Goal: Information Seeking & Learning: Learn about a topic

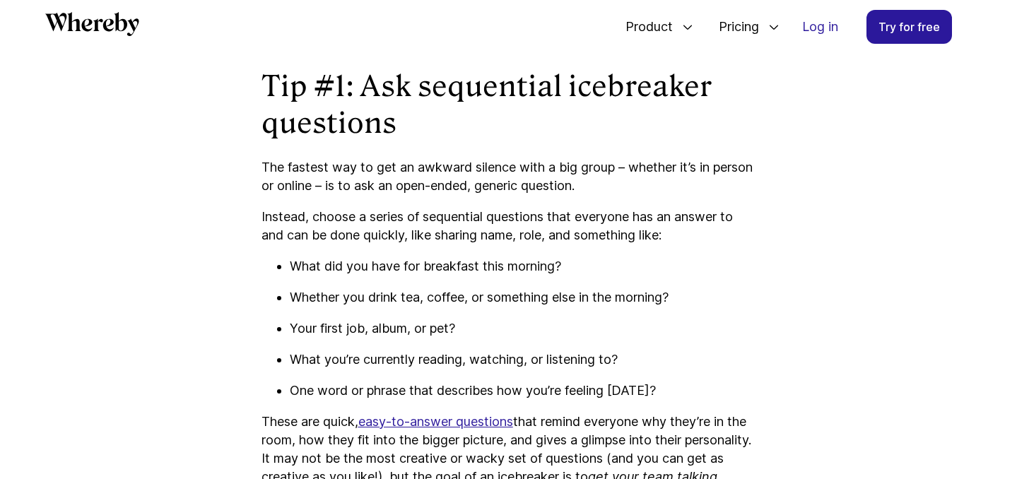
scroll to position [1213, 0]
drag, startPoint x: 382, startPoint y: 296, endPoint x: 432, endPoint y: 296, distance: 49.5
click at [421, 296] on p "Whether you drink tea, coffee, or something else in the morning?" at bounding box center [523, 298] width 466 height 18
click at [435, 296] on p "Whether you drink tea, coffee, or something else in the morning?" at bounding box center [523, 298] width 466 height 18
drag, startPoint x: 379, startPoint y: 324, endPoint x: 461, endPoint y: 325, distance: 82.0
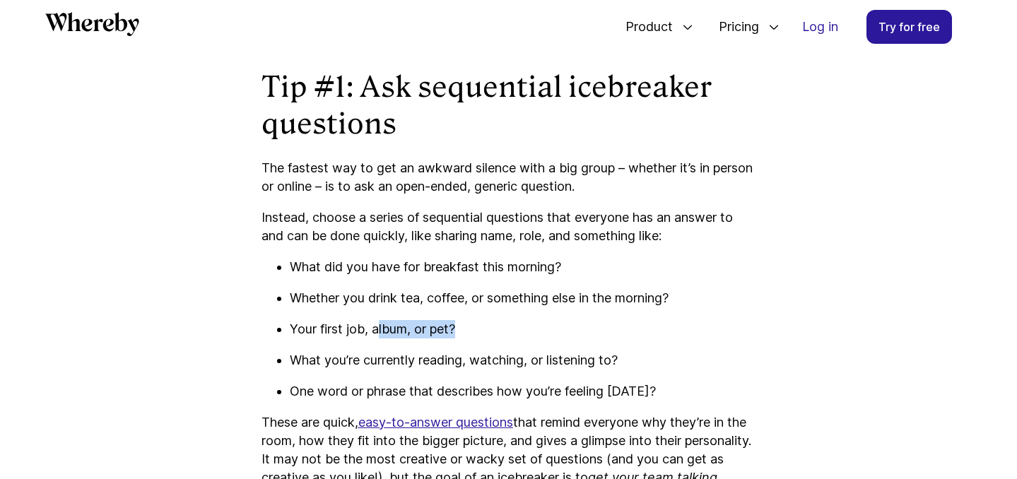
click at [462, 325] on p "Your first job, album, or pet?" at bounding box center [523, 329] width 466 height 18
click at [461, 325] on p "Your first job, album, or pet?" at bounding box center [523, 329] width 466 height 18
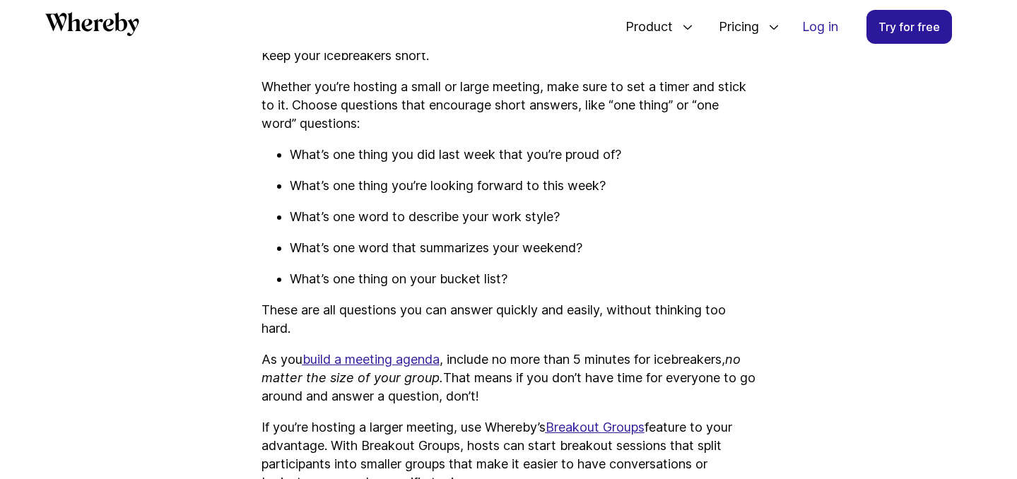
scroll to position [1920, 0]
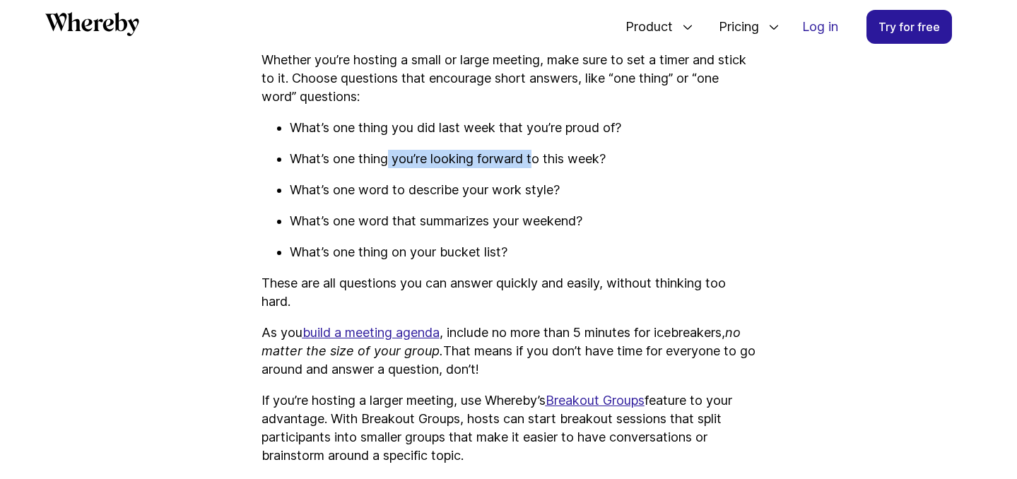
drag, startPoint x: 391, startPoint y: 175, endPoint x: 543, endPoint y: 176, distance: 151.9
click at [543, 168] on p "What’s one thing you’re looking forward to this week?" at bounding box center [523, 159] width 466 height 18
drag, startPoint x: 424, startPoint y: 206, endPoint x: 527, endPoint y: 208, distance: 103.2
click at [527, 199] on p "What’s one word to describe your work style?" at bounding box center [523, 190] width 466 height 18
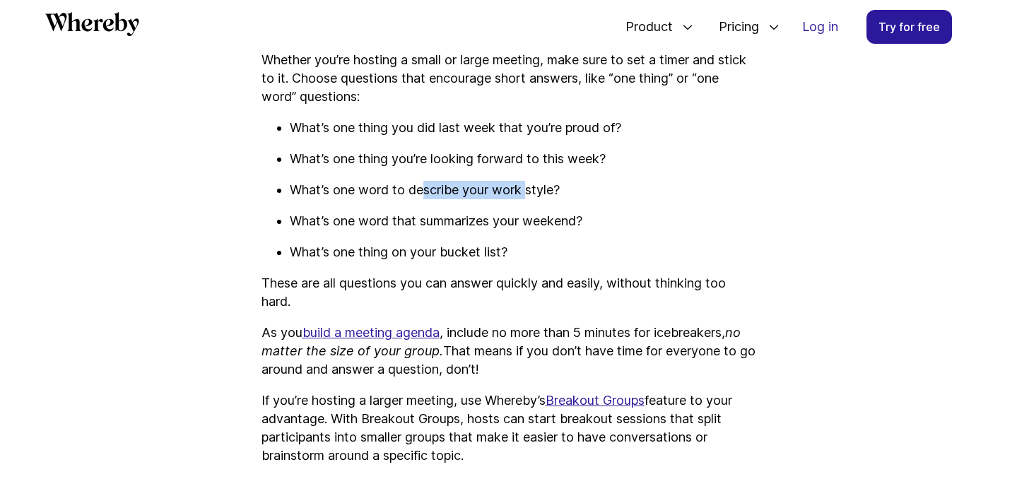
click at [527, 199] on p "What’s one word to describe your work style?" at bounding box center [523, 190] width 466 height 18
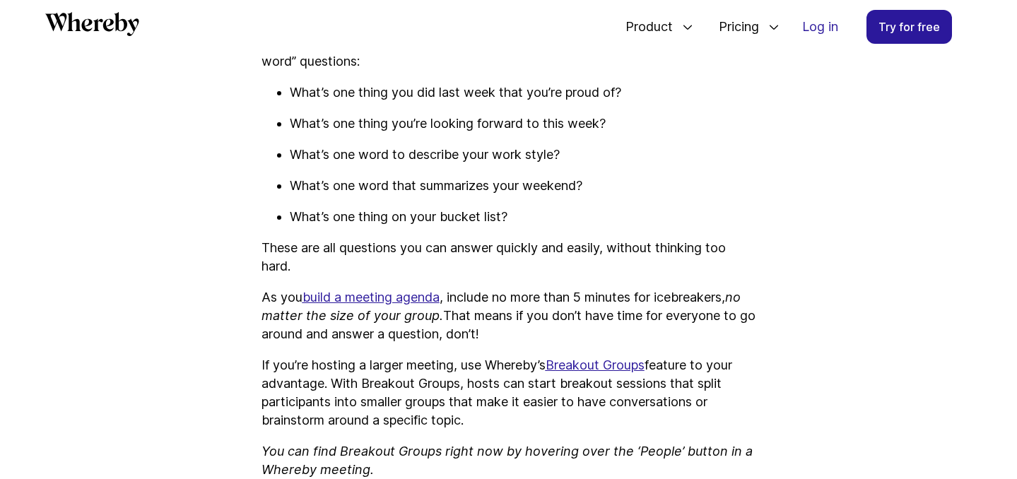
scroll to position [1959, 0]
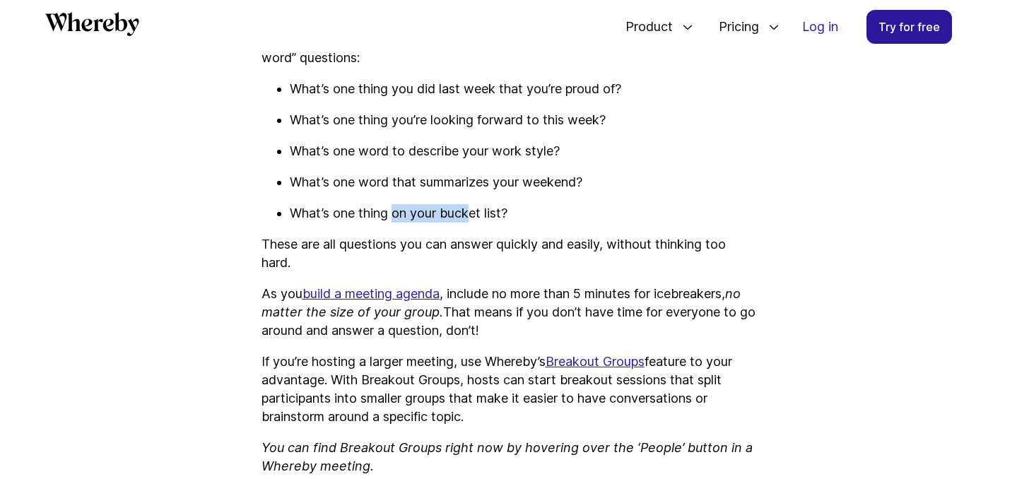
drag, startPoint x: 393, startPoint y: 229, endPoint x: 486, endPoint y: 230, distance: 93.3
click at [486, 223] on p "What’s one thing on your bucket list?" at bounding box center [523, 213] width 466 height 18
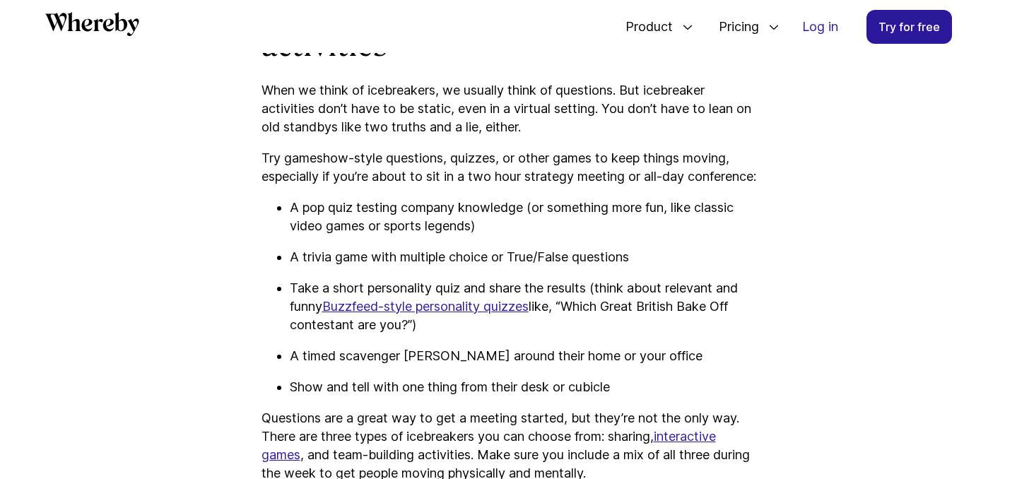
scroll to position [2559, 0]
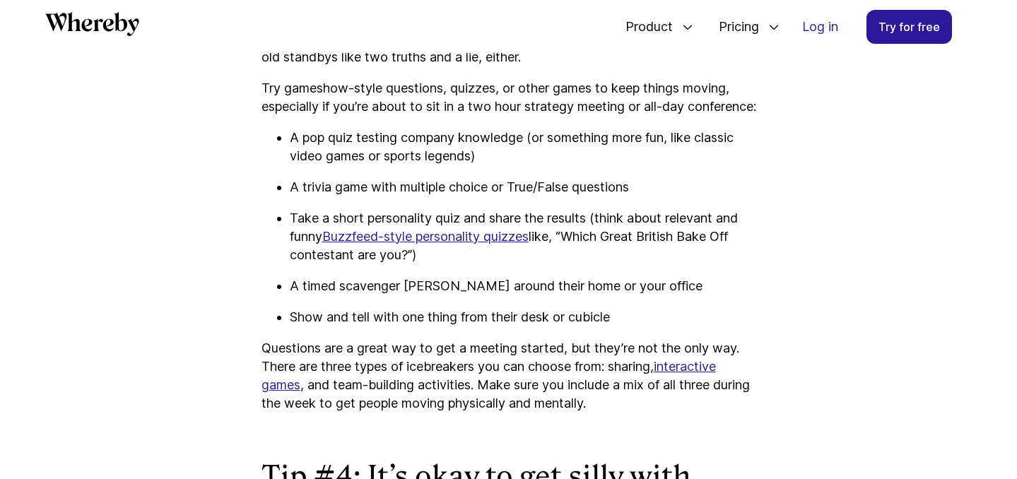
click at [565, 256] on p "Take a short personality quiz and share the results (think about relevant and f…" at bounding box center [523, 236] width 466 height 55
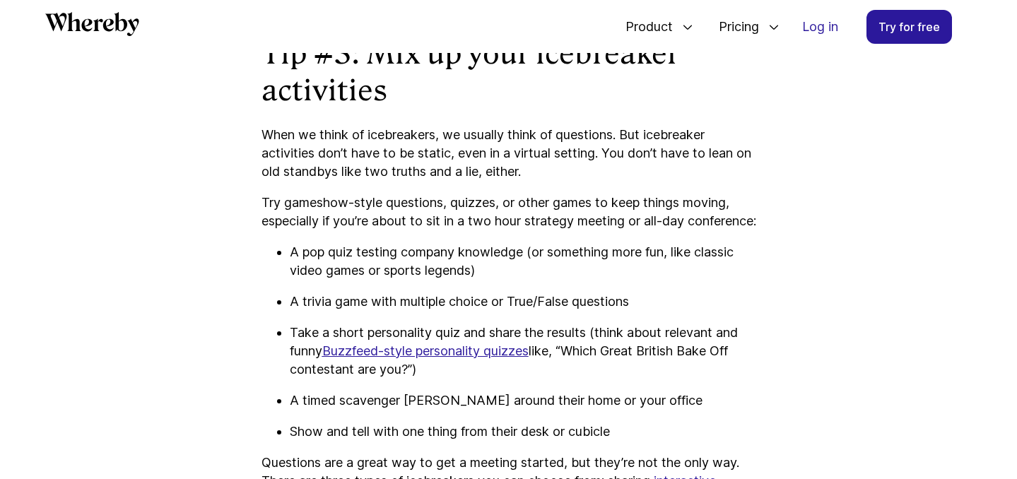
scroll to position [2488, 0]
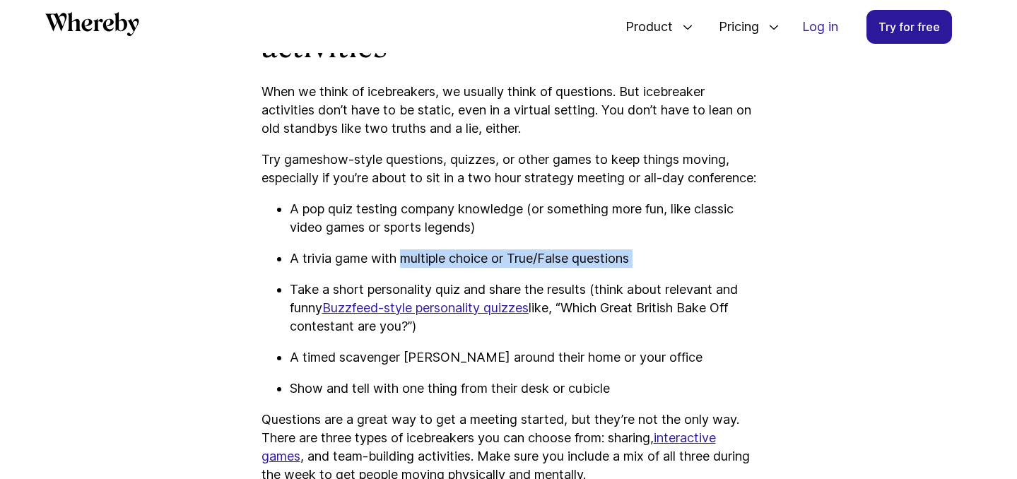
drag, startPoint x: 406, startPoint y: 297, endPoint x: 531, endPoint y: 309, distance: 125.6
click at [531, 310] on ul "A pop quiz testing company knowledge (or something more fun, like classic video…" at bounding box center [508, 299] width 495 height 198
click at [531, 309] on ul "A pop quiz testing company knowledge (or something more fun, like classic video…" at bounding box center [508, 299] width 495 height 198
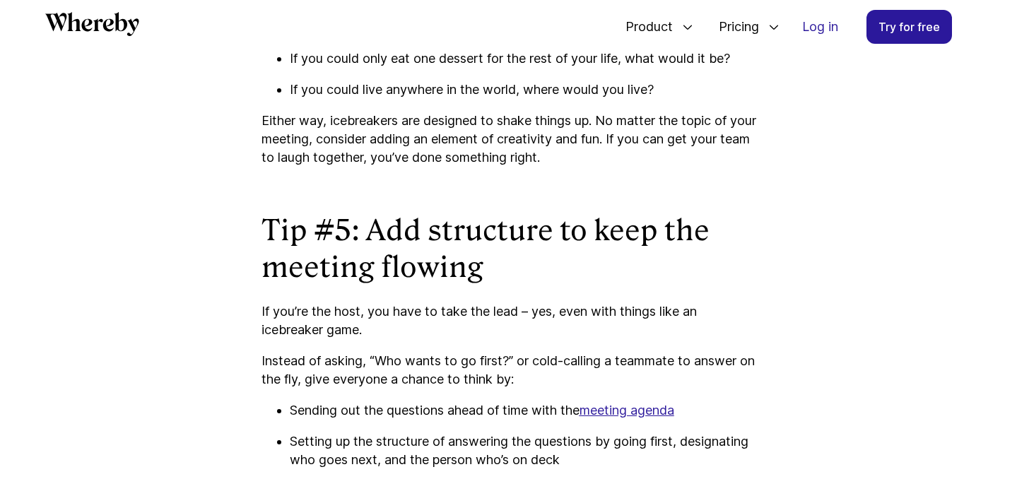
scroll to position [3387, 0]
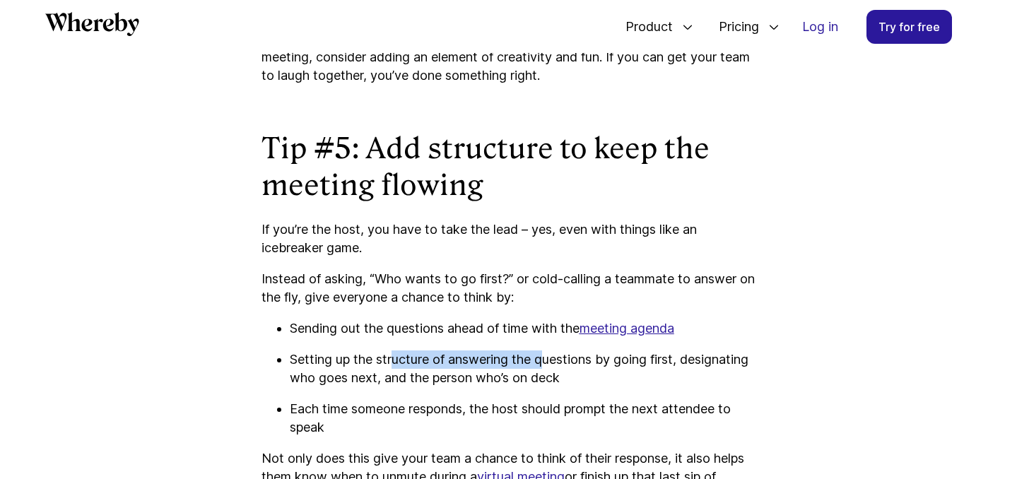
drag, startPoint x: 391, startPoint y: 377, endPoint x: 546, endPoint y: 380, distance: 154.8
click at [546, 380] on p "Setting up the structure of answering the questions by going first, designating…" at bounding box center [523, 368] width 466 height 37
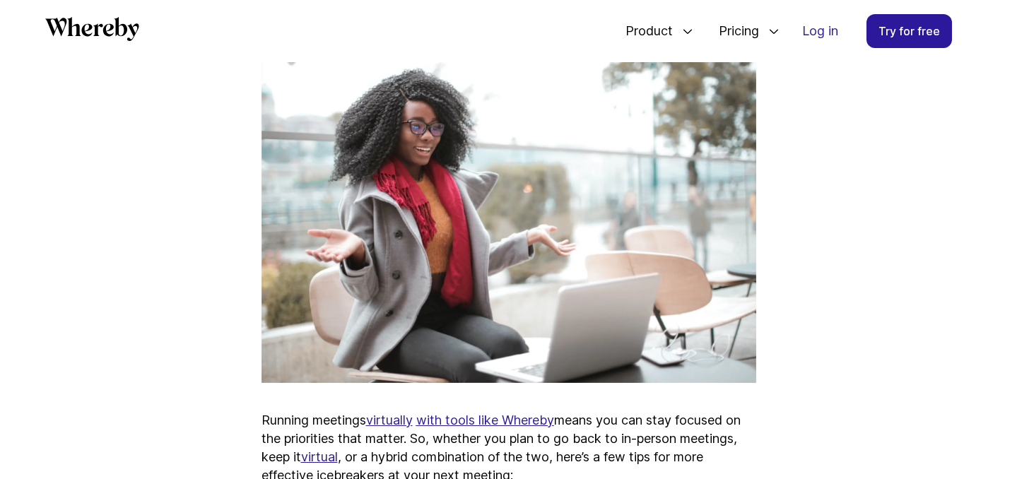
scroll to position [360, 0]
